Goal: Task Accomplishment & Management: Complete application form

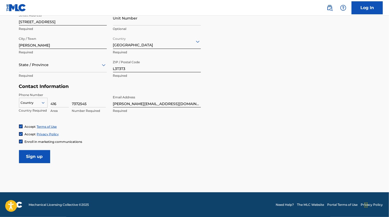
click at [41, 143] on span "Enroll in marketing communications" at bounding box center [54, 142] width 58 height 4
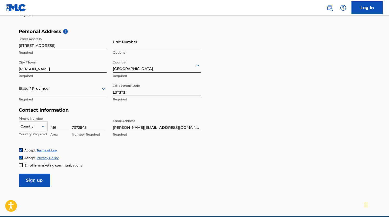
scroll to position [148, 0]
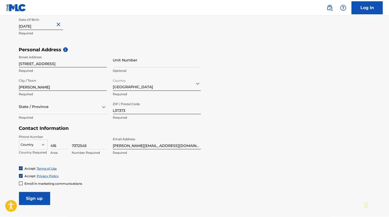
click at [39, 142] on div "Country" at bounding box center [33, 144] width 29 height 8
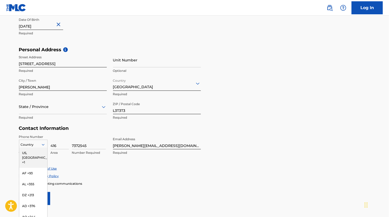
scroll to position [156, 0]
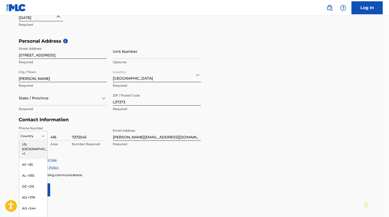
click at [36, 146] on div "US, [GEOGRAPHIC_DATA] +1" at bounding box center [33, 149] width 28 height 20
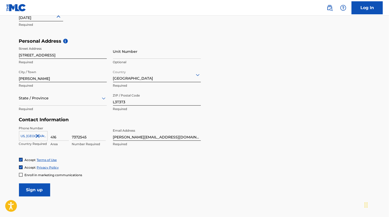
scroll to position [190, 0]
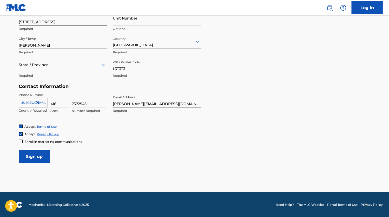
click at [32, 161] on input "Sign up" at bounding box center [34, 156] width 31 height 13
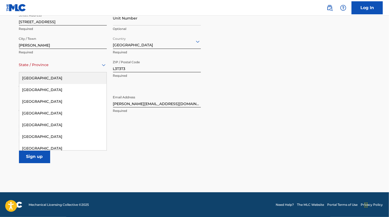
click at [52, 69] on div "State / Province" at bounding box center [63, 64] width 88 height 15
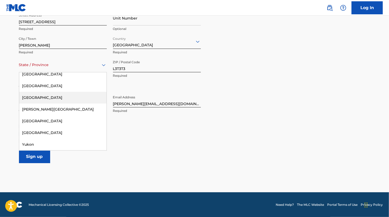
click at [54, 94] on div "[GEOGRAPHIC_DATA]" at bounding box center [62, 98] width 87 height 12
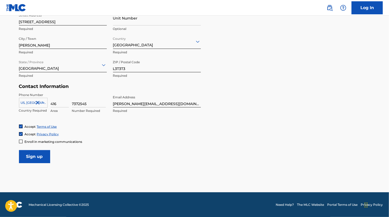
click at [37, 154] on input "Sign up" at bounding box center [34, 156] width 31 height 13
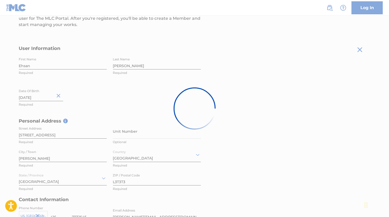
scroll to position [76, 0]
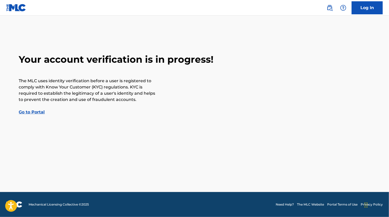
click at [40, 110] on link "Go to Portal" at bounding box center [32, 112] width 26 height 5
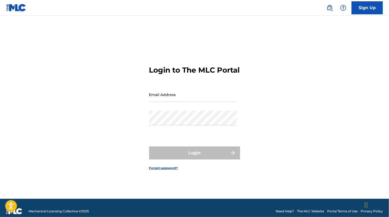
click at [202, 109] on div "Email Address" at bounding box center [193, 98] width 88 height 23
click at [179, 96] on input "Email Address" at bounding box center [193, 94] width 88 height 15
type input "[EMAIL_ADDRESS][DOMAIN_NAME]"
click at [150, 130] on div "Password" at bounding box center [193, 122] width 88 height 23
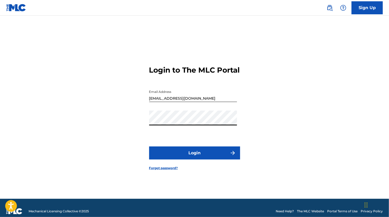
click at [149, 146] on button "Login" at bounding box center [194, 152] width 91 height 13
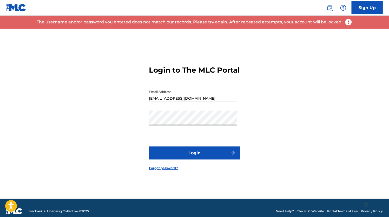
click at [127, 131] on div "Login to The MLC Portal Email Address realyoungshah@gmail.com Password Login Fo…" at bounding box center [195, 114] width 364 height 170
click at [149, 146] on button "Login" at bounding box center [194, 152] width 91 height 13
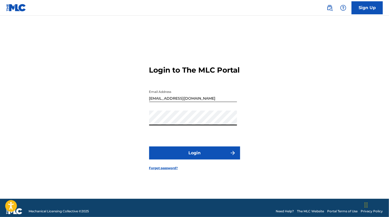
click at [176, 152] on button "Login" at bounding box center [194, 152] width 91 height 13
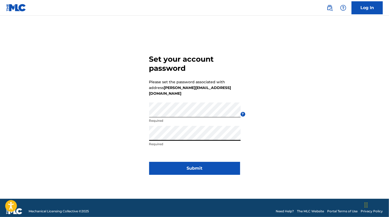
click at [197, 163] on button "Submit" at bounding box center [194, 168] width 91 height 13
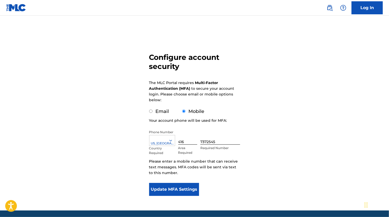
scroll to position [18, 0]
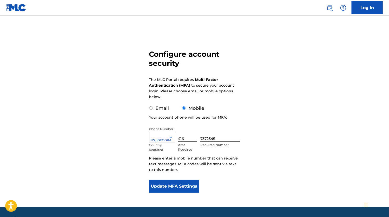
click at [192, 185] on button "Update MFA Settings" at bounding box center [174, 186] width 50 height 13
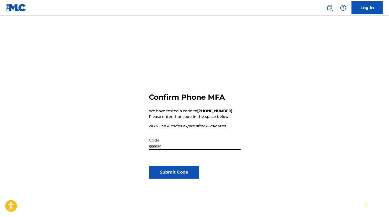
type input "555539"
click at [188, 172] on button "Submit Code" at bounding box center [174, 172] width 50 height 13
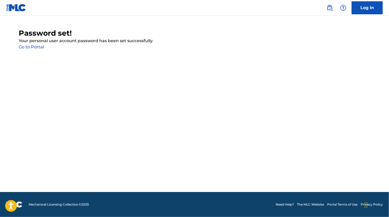
click at [42, 48] on link "Go to Portal" at bounding box center [31, 46] width 25 height 5
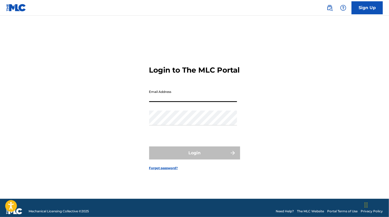
click at [203, 102] on input "Email Address" at bounding box center [193, 94] width 88 height 15
type input "[PERSON_NAME][EMAIL_ADDRESS][DOMAIN_NAME]"
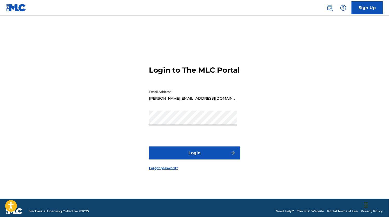
click at [149, 146] on button "Login" at bounding box center [194, 152] width 91 height 13
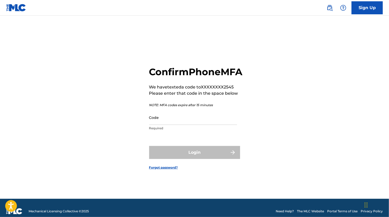
click at [184, 118] on input "Code" at bounding box center [193, 117] width 88 height 15
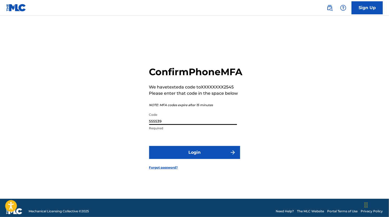
type input "555539"
click at [184, 153] on button "Login" at bounding box center [194, 152] width 91 height 13
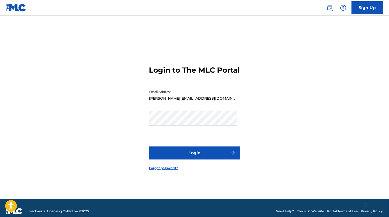
click at [174, 155] on button "Login" at bounding box center [194, 152] width 91 height 13
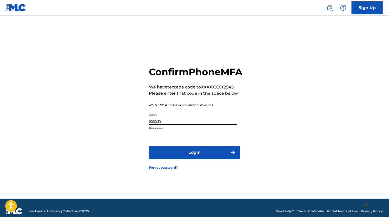
drag, startPoint x: 182, startPoint y: 129, endPoint x: 94, endPoint y: 119, distance: 88.8
click at [94, 119] on div "Confirm Phone MFA We have texted a code to XXXXXXXX2545 Please enter that code …" at bounding box center [195, 114] width 364 height 170
type input "140648"
click at [167, 155] on button "Login" at bounding box center [194, 152] width 91 height 13
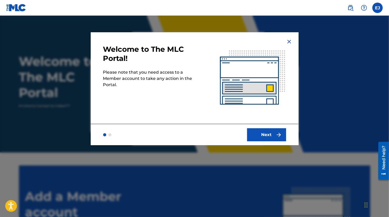
click at [261, 136] on button "Next" at bounding box center [266, 134] width 39 height 13
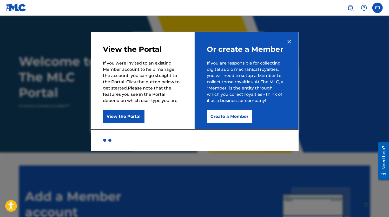
click at [240, 112] on button "Create a Member" at bounding box center [229, 116] width 45 height 13
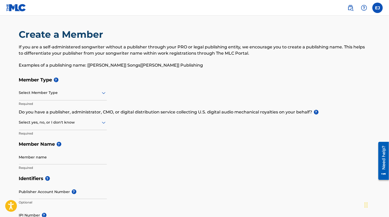
click at [43, 99] on div "Select Member Type" at bounding box center [63, 93] width 88 height 15
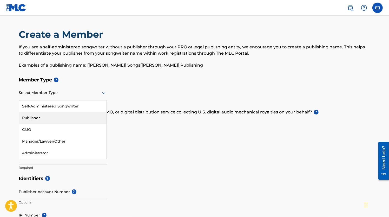
click at [44, 118] on div "Publisher" at bounding box center [62, 118] width 87 height 12
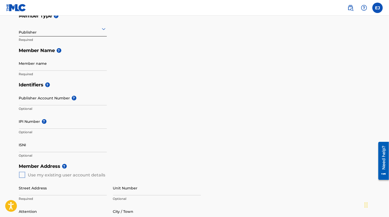
scroll to position [65, 0]
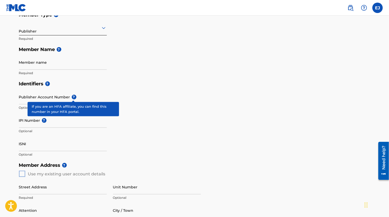
click at [73, 97] on span "?" at bounding box center [74, 97] width 5 height 5
click at [73, 97] on input "Publisher Account Number ?" at bounding box center [63, 96] width 88 height 15
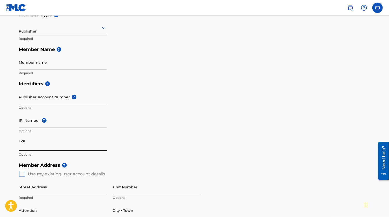
click at [31, 147] on input "ISNI" at bounding box center [63, 143] width 88 height 15
click at [47, 176] on div "Member Address ? Use my existing user account details Street Address Required U…" at bounding box center [195, 219] width 352 height 119
click at [23, 172] on div "Member Address ? Use my existing user account details Street Address Required U…" at bounding box center [195, 219] width 352 height 119
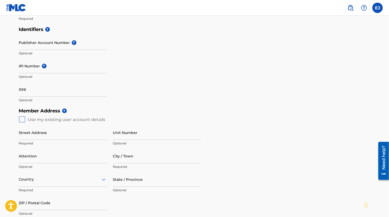
scroll to position [129, 0]
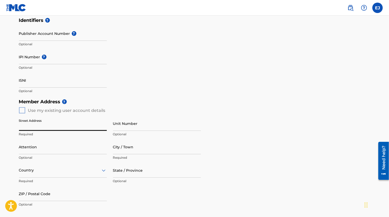
click at [32, 124] on input "Street Address" at bounding box center [63, 123] width 88 height 15
type input "[STREET_ADDRESS]"
click at [30, 148] on input "Attention" at bounding box center [63, 146] width 88 height 15
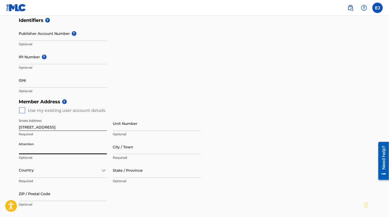
click at [146, 150] on input "City / Town" at bounding box center [157, 146] width 88 height 15
type input "[PERSON_NAME]"
click at [105, 171] on div "Country" at bounding box center [63, 170] width 88 height 15
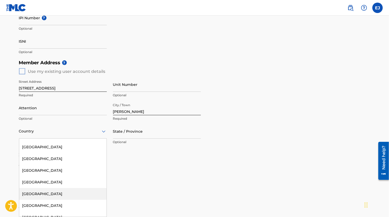
scroll to position [360, 0]
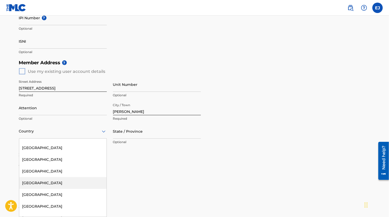
click at [60, 183] on div "[GEOGRAPHIC_DATA]" at bounding box center [62, 183] width 87 height 12
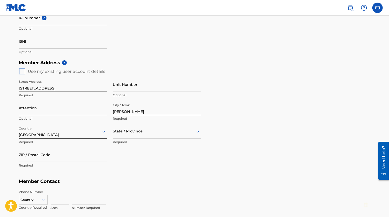
click at [131, 140] on p "Required" at bounding box center [157, 142] width 88 height 5
click at [143, 133] on div at bounding box center [157, 131] width 88 height 7
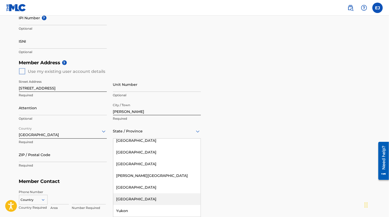
scroll to position [74, 0]
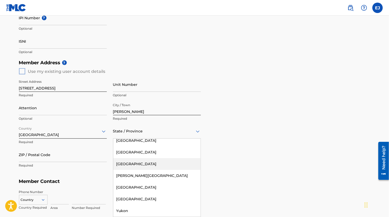
click at [162, 165] on div "[GEOGRAPHIC_DATA]" at bounding box center [156, 164] width 87 height 12
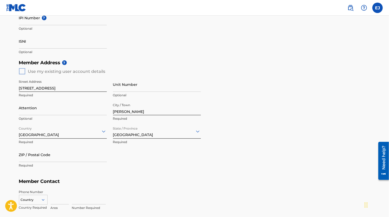
click at [39, 157] on input "ZIP / Postal Code" at bounding box center [63, 154] width 88 height 15
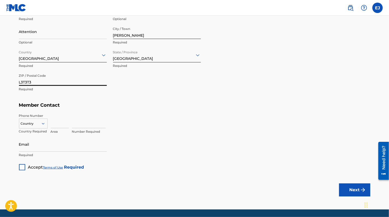
scroll to position [244, 0]
type input "L3T3T3"
click at [42, 125] on icon at bounding box center [43, 123] width 5 height 5
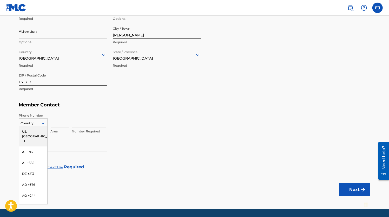
click at [39, 132] on div "US, [GEOGRAPHIC_DATA] +1" at bounding box center [33, 136] width 28 height 20
click at [62, 121] on input at bounding box center [60, 120] width 18 height 15
type input "416"
type input "[PERSON_NAME]"
type input "[GEOGRAPHIC_DATA]"
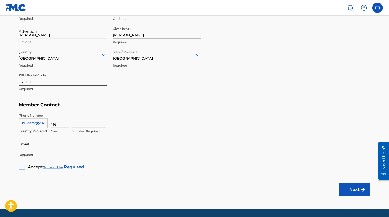
type input "ON"
type input "7372545"
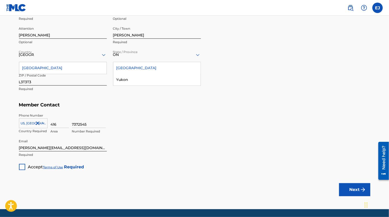
click at [123, 99] on h5 "Member Contact" at bounding box center [195, 104] width 352 height 11
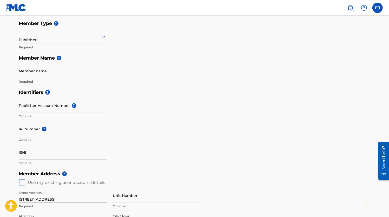
scroll to position [53, 0]
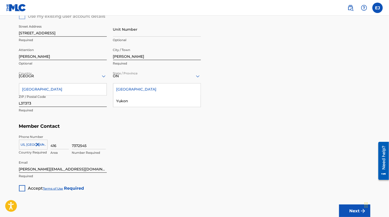
scroll to position [261, 0]
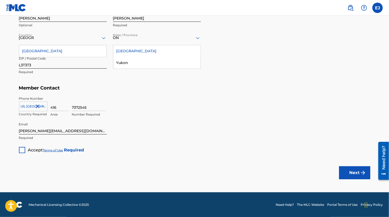
click at [20, 150] on div at bounding box center [22, 150] width 6 height 6
drag, startPoint x: 80, startPoint y: 129, endPoint x: 0, endPoint y: 122, distance: 80.2
type input "[EMAIL_ADDRESS][DOMAIN_NAME]"
click at [346, 174] on button "Next" at bounding box center [355, 172] width 31 height 13
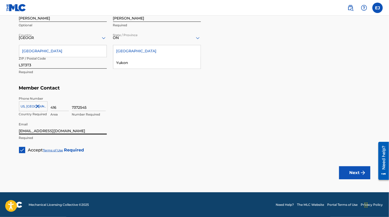
scroll to position [19, 0]
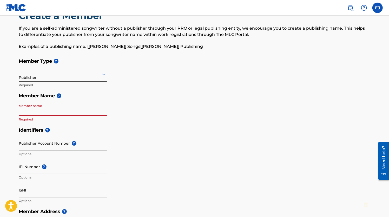
click at [91, 114] on input "Member name" at bounding box center [63, 108] width 88 height 15
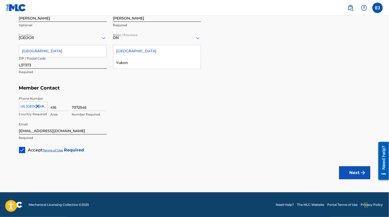
type input "[PERSON_NAME] [PERSON_NAME] Pour"
click at [350, 175] on button "Next" at bounding box center [355, 172] width 31 height 13
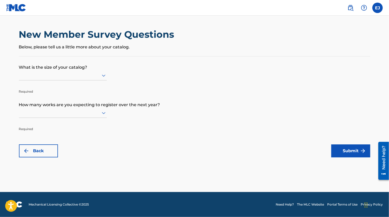
click at [72, 79] on div at bounding box center [63, 76] width 88 height 10
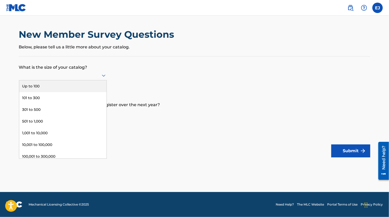
click at [71, 87] on div "Up to 100" at bounding box center [62, 86] width 87 height 12
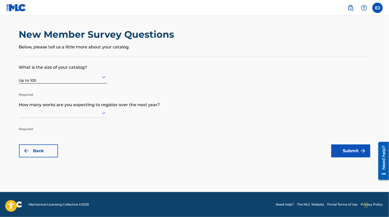
click at [53, 119] on p "Required" at bounding box center [63, 125] width 88 height 12
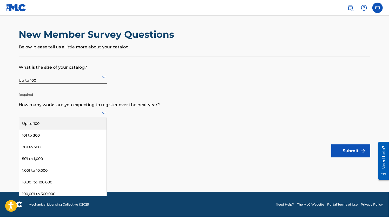
click at [64, 114] on div at bounding box center [63, 113] width 88 height 7
click at [61, 125] on div "Up to 100" at bounding box center [62, 124] width 87 height 12
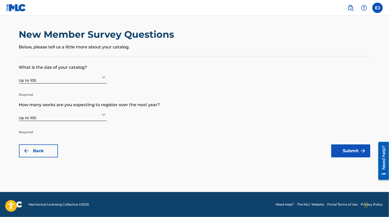
click at [345, 150] on button "Submit" at bounding box center [351, 150] width 39 height 13
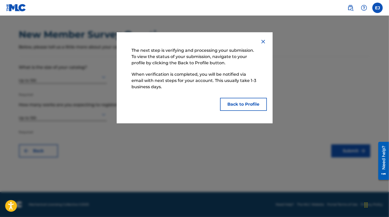
click at [253, 95] on div "The next step is verifying and processing your submission. To view the status o…" at bounding box center [194, 78] width 131 height 66
click at [250, 104] on button "Back to Profile" at bounding box center [243, 104] width 47 height 13
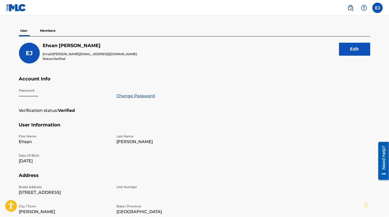
scroll to position [40, 0]
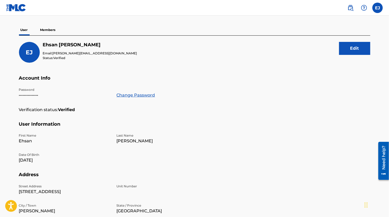
click at [353, 49] on button "Edit" at bounding box center [355, 48] width 31 height 13
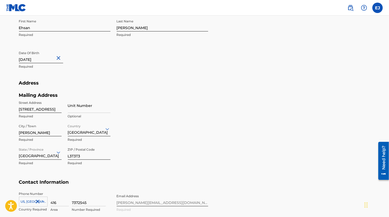
scroll to position [200, 0]
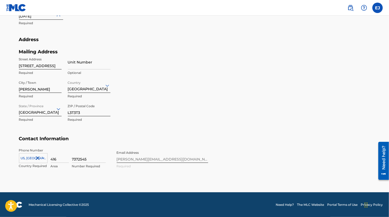
click at [176, 158] on div "Phone Number [GEOGRAPHIC_DATA], [GEOGRAPHIC_DATA] +1 Country Required 416 Area …" at bounding box center [113, 164] width 189 height 32
drag, startPoint x: 168, startPoint y: 159, endPoint x: 100, endPoint y: 157, distance: 67.2
click at [100, 157] on div "Phone Number [GEOGRAPHIC_DATA], [GEOGRAPHIC_DATA] +1 Country Required 416 Area …" at bounding box center [113, 164] width 189 height 32
click at [146, 155] on div "Phone Number [GEOGRAPHIC_DATA], [GEOGRAPHIC_DATA] +1 Country Required 416 Area …" at bounding box center [113, 164] width 189 height 32
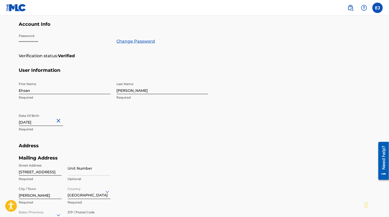
scroll to position [0, 0]
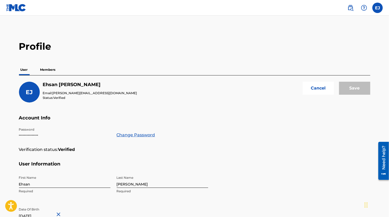
click at [52, 71] on p "Members" at bounding box center [48, 69] width 18 height 11
